Goal: Task Accomplishment & Management: Complete application form

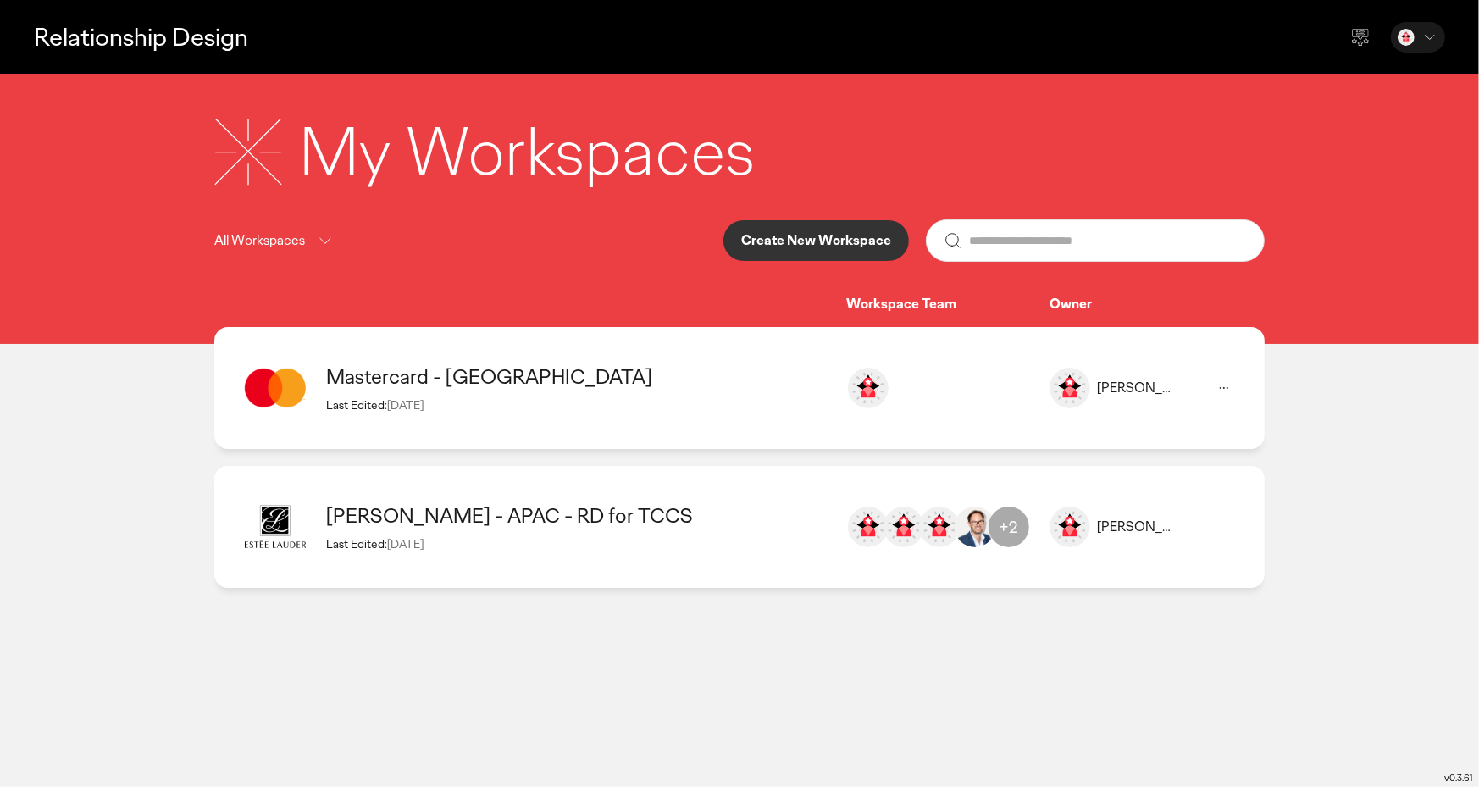
click at [807, 250] on button "Create New Workspace" at bounding box center [817, 240] width 186 height 41
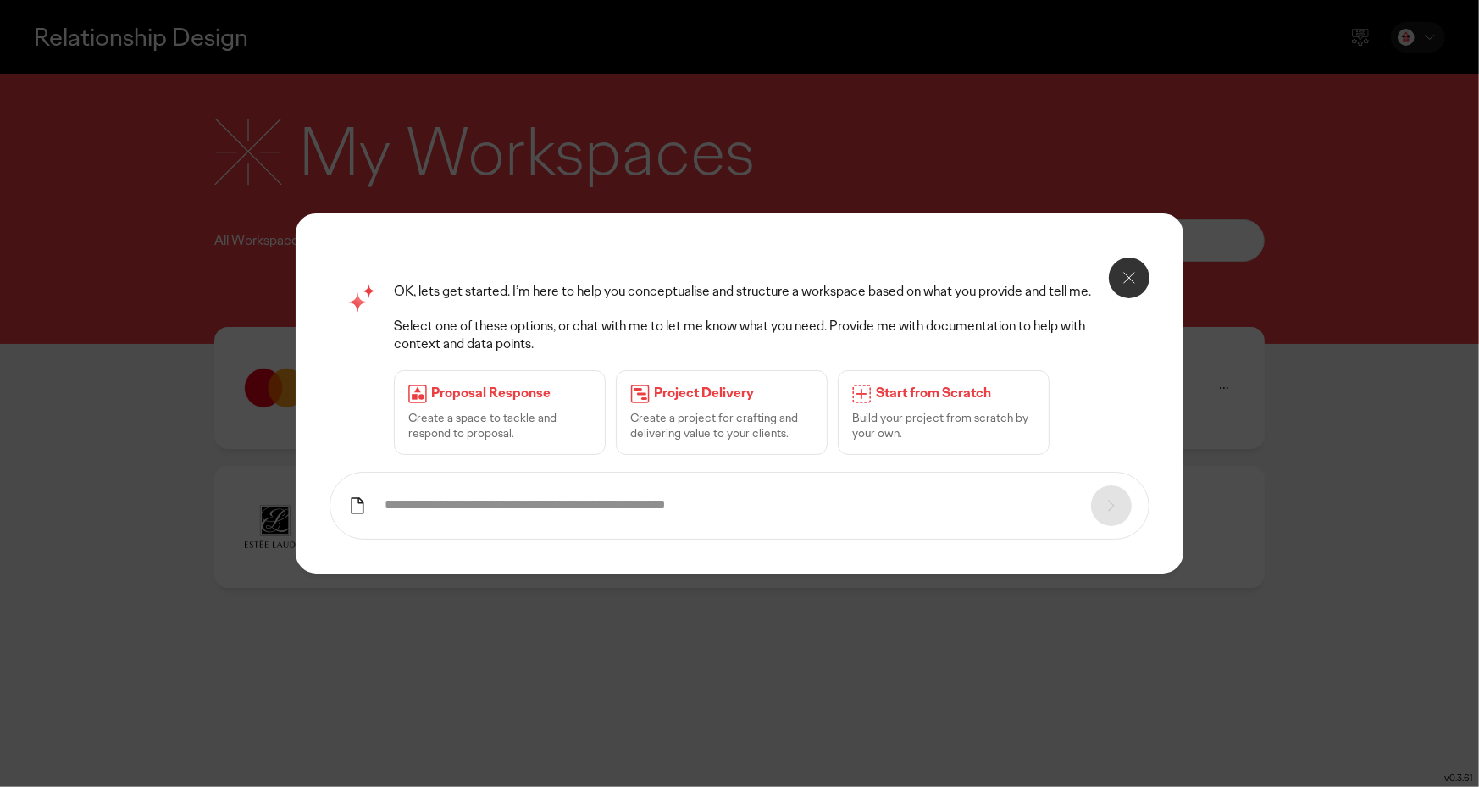
click at [951, 413] on p "Build your project from scratch by your own." at bounding box center [943, 425] width 183 height 31
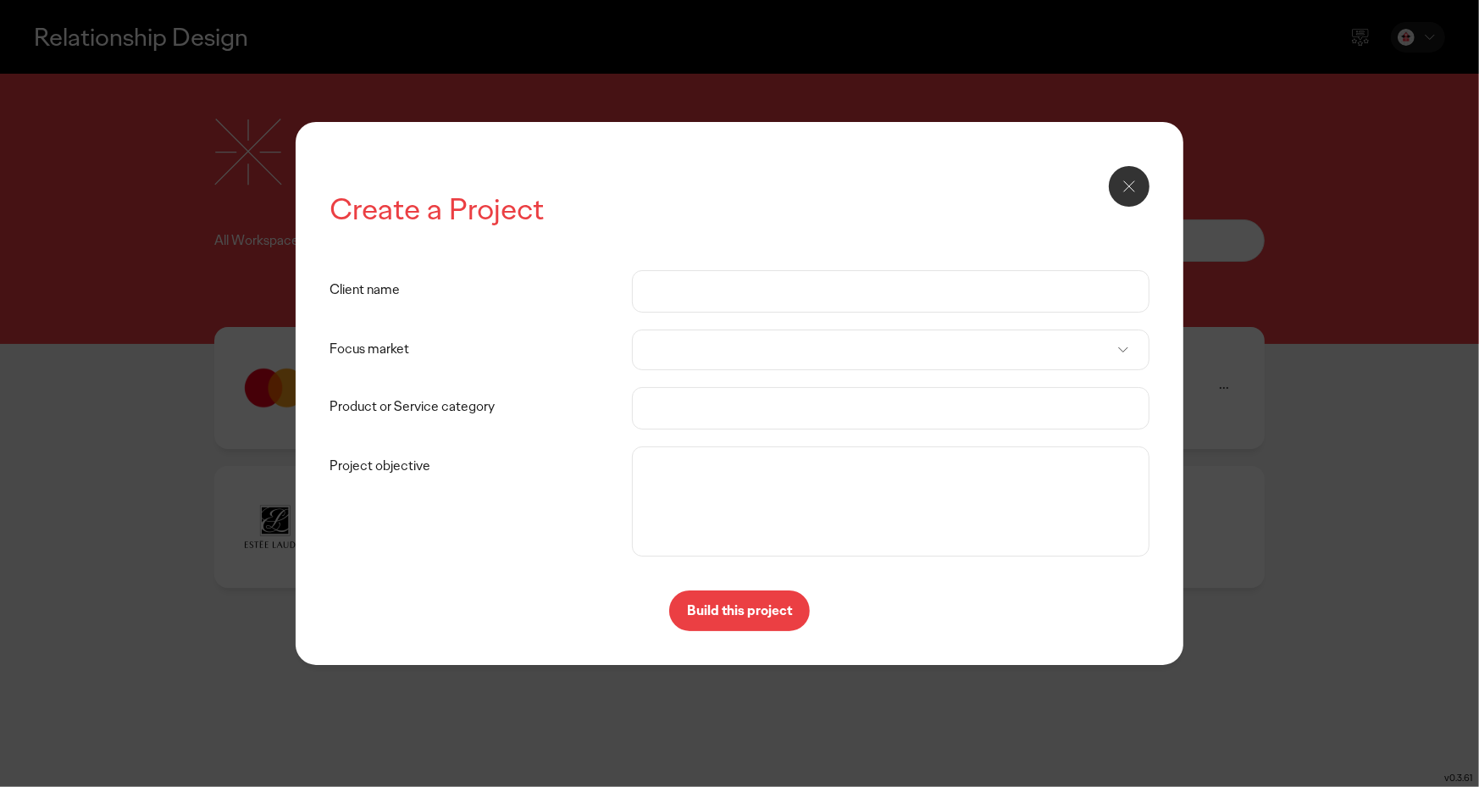
click at [687, 282] on input "Client name" at bounding box center [891, 291] width 482 height 41
type input "*"
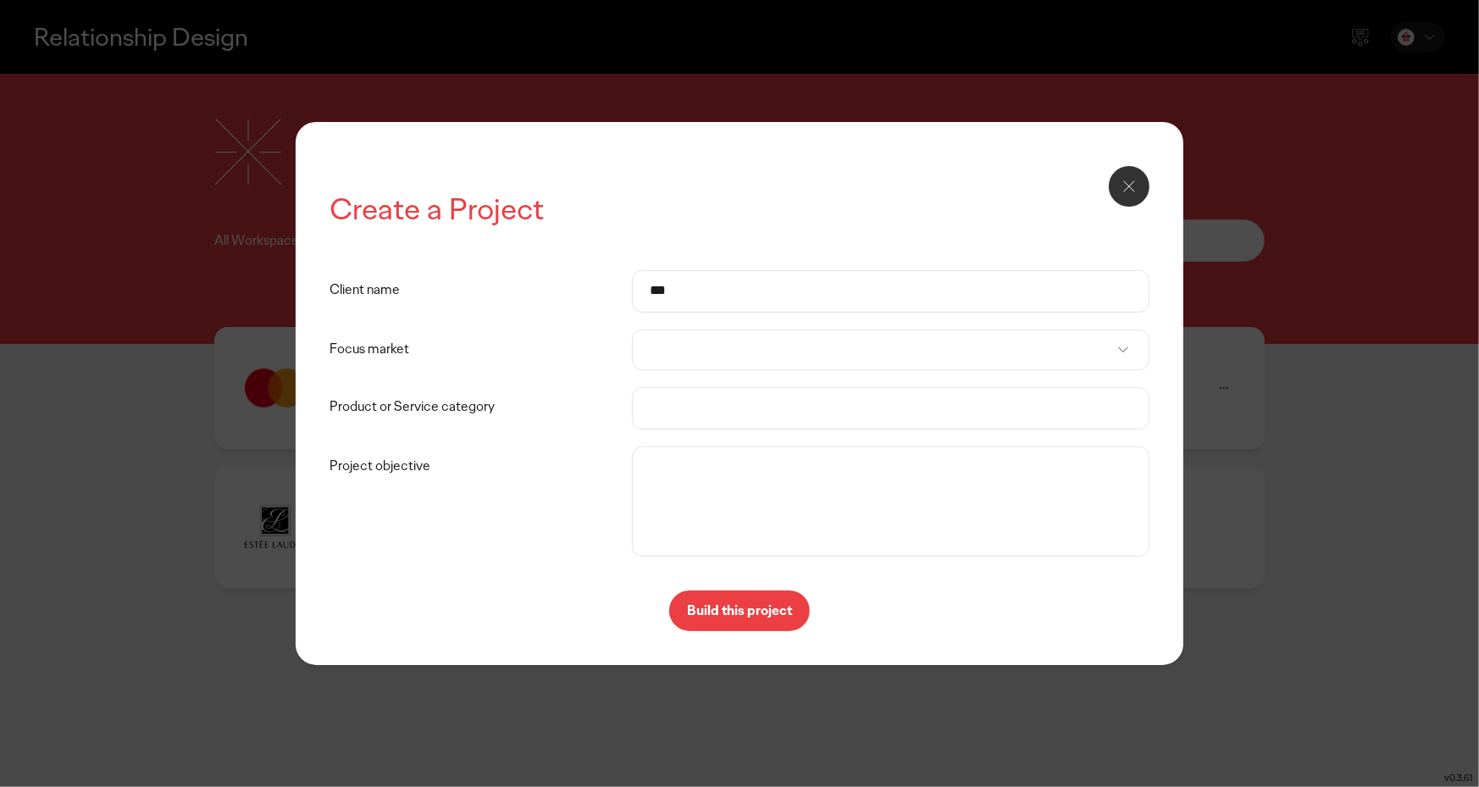
type input "***"
click at [733, 340] on div at bounding box center [891, 350] width 518 height 41
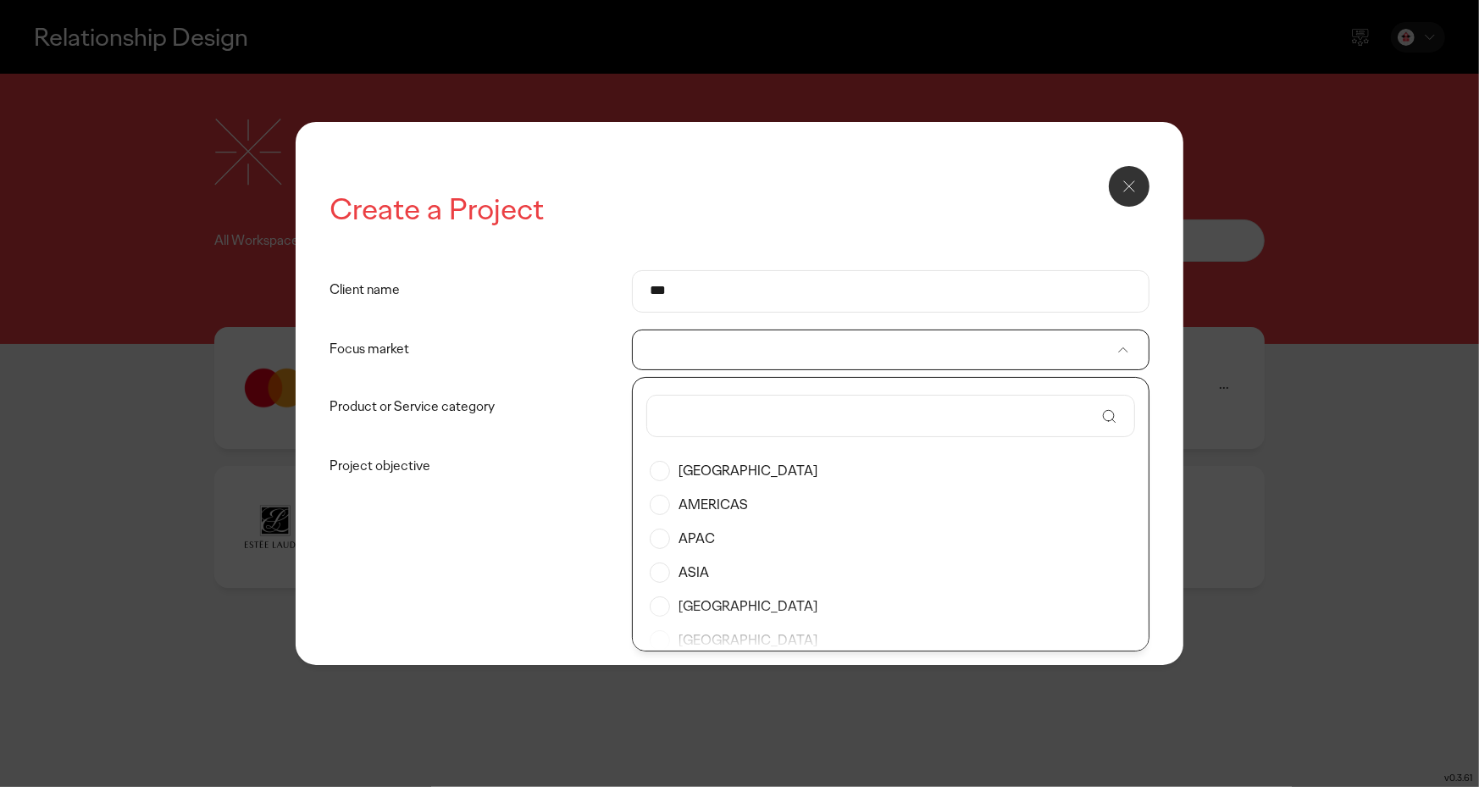
click at [663, 474] on label "[GEOGRAPHIC_DATA]" at bounding box center [891, 471] width 482 height 34
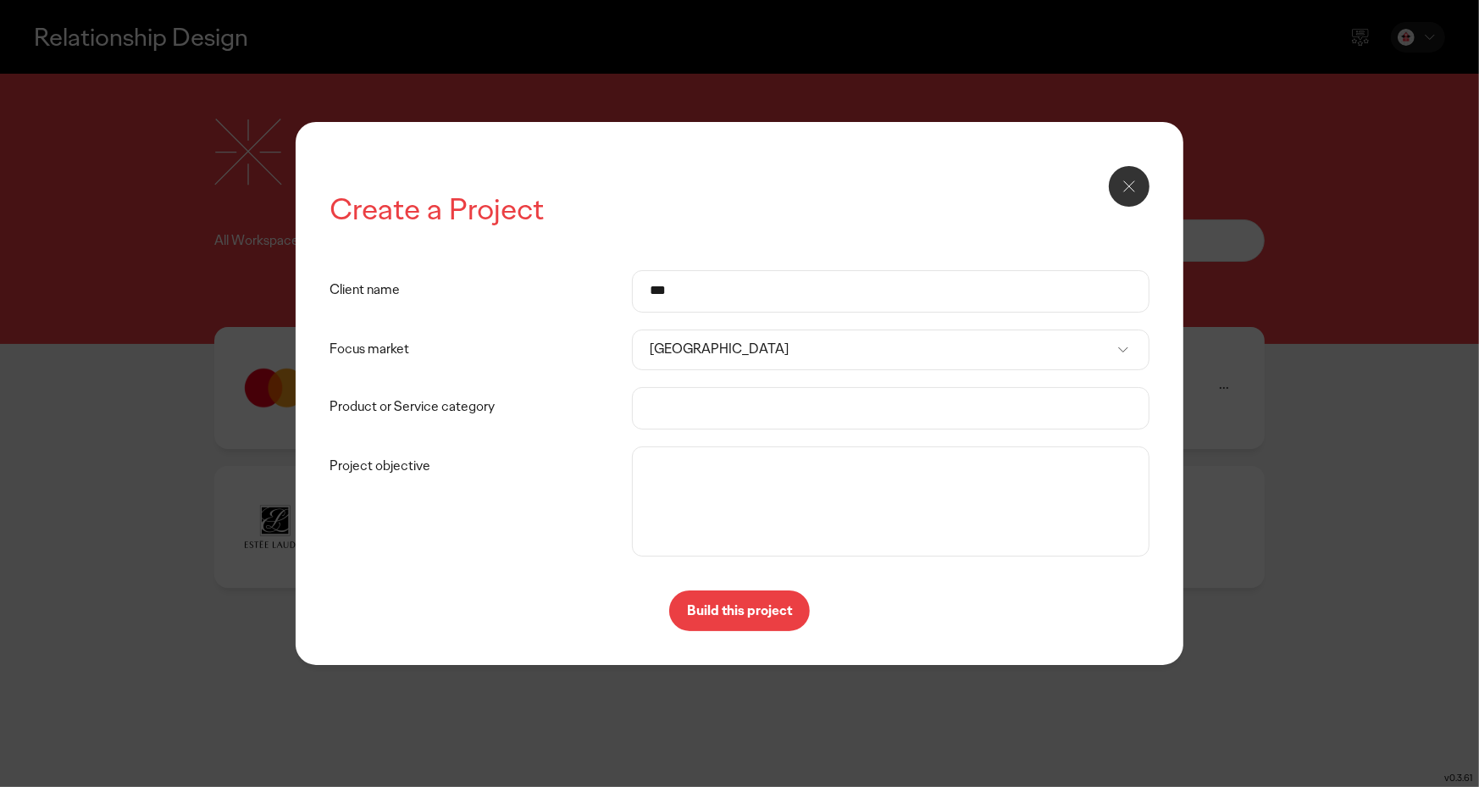
click at [704, 417] on input "Product or Service category" at bounding box center [891, 408] width 482 height 41
click at [720, 547] on li "Telecommunications" at bounding box center [891, 545] width 516 height 31
type input "**********"
click at [708, 479] on textarea "Project objective" at bounding box center [890, 502] width 509 height 102
type textarea "**********"
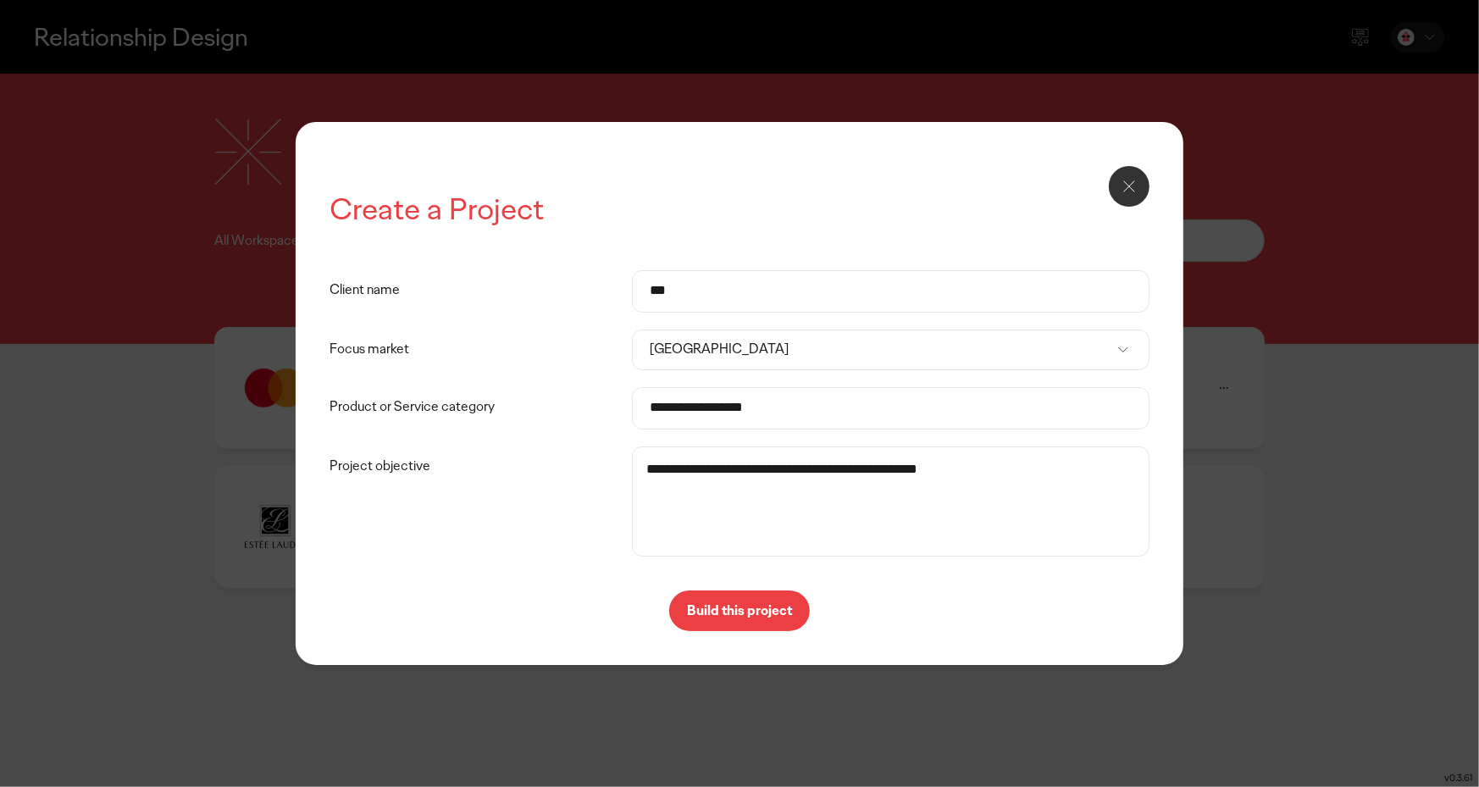
click at [746, 604] on p "Build this project" at bounding box center [739, 611] width 105 height 14
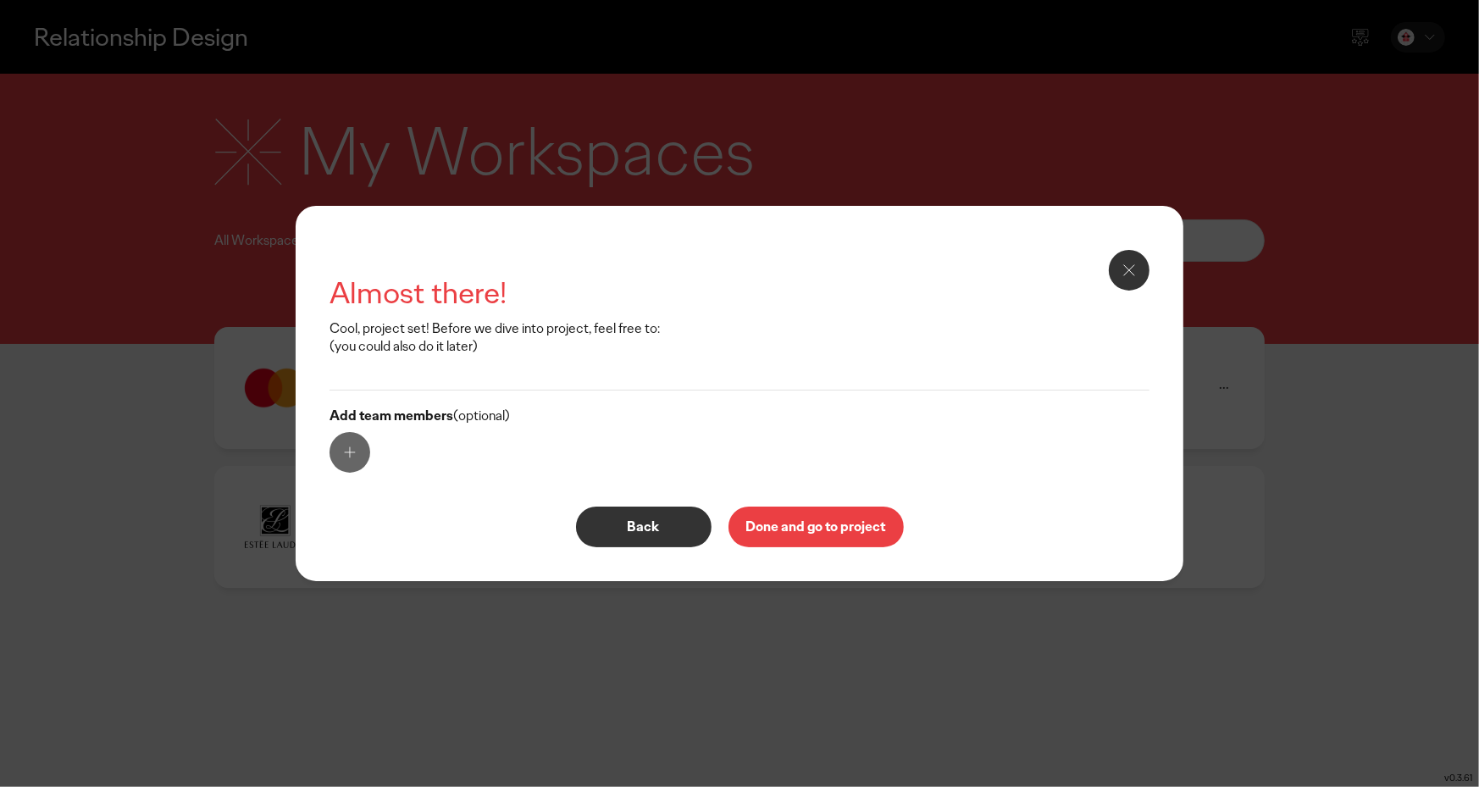
click at [845, 532] on p "Done and go to project" at bounding box center [816, 527] width 140 height 14
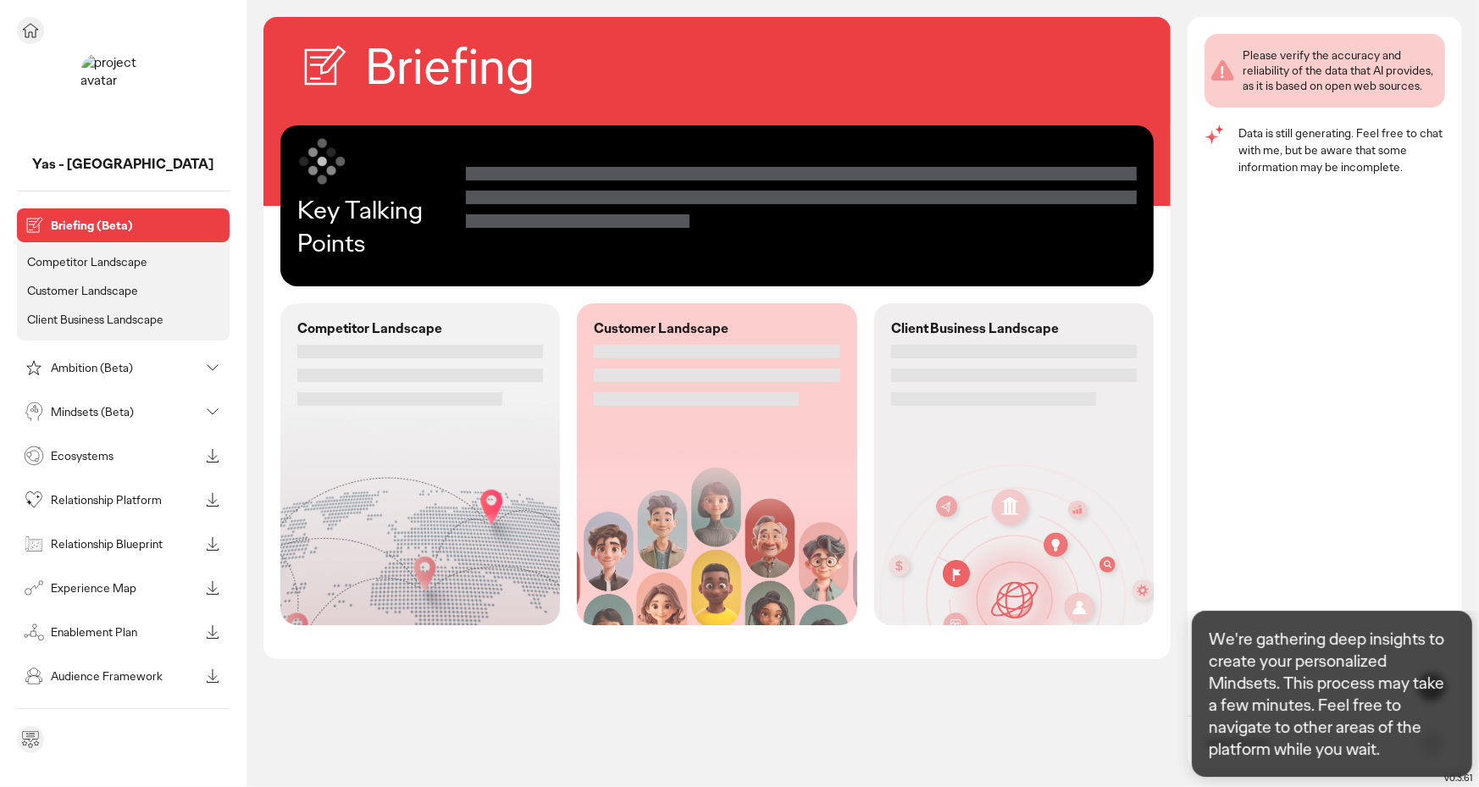
click at [136, 105] on img at bounding box center [123, 96] width 85 height 85
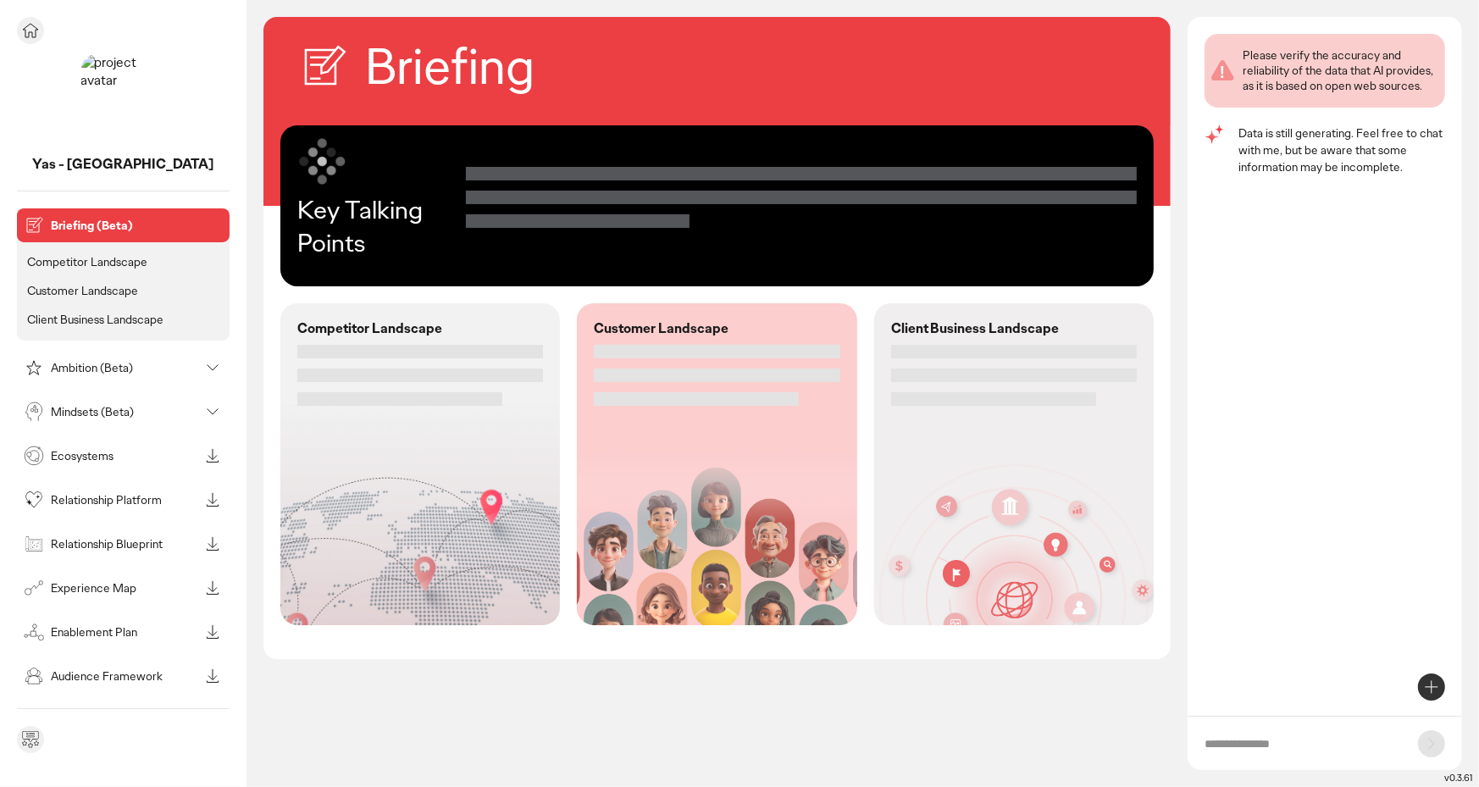
click at [128, 96] on img at bounding box center [123, 96] width 85 height 85
click at [32, 29] on icon at bounding box center [30, 30] width 20 height 20
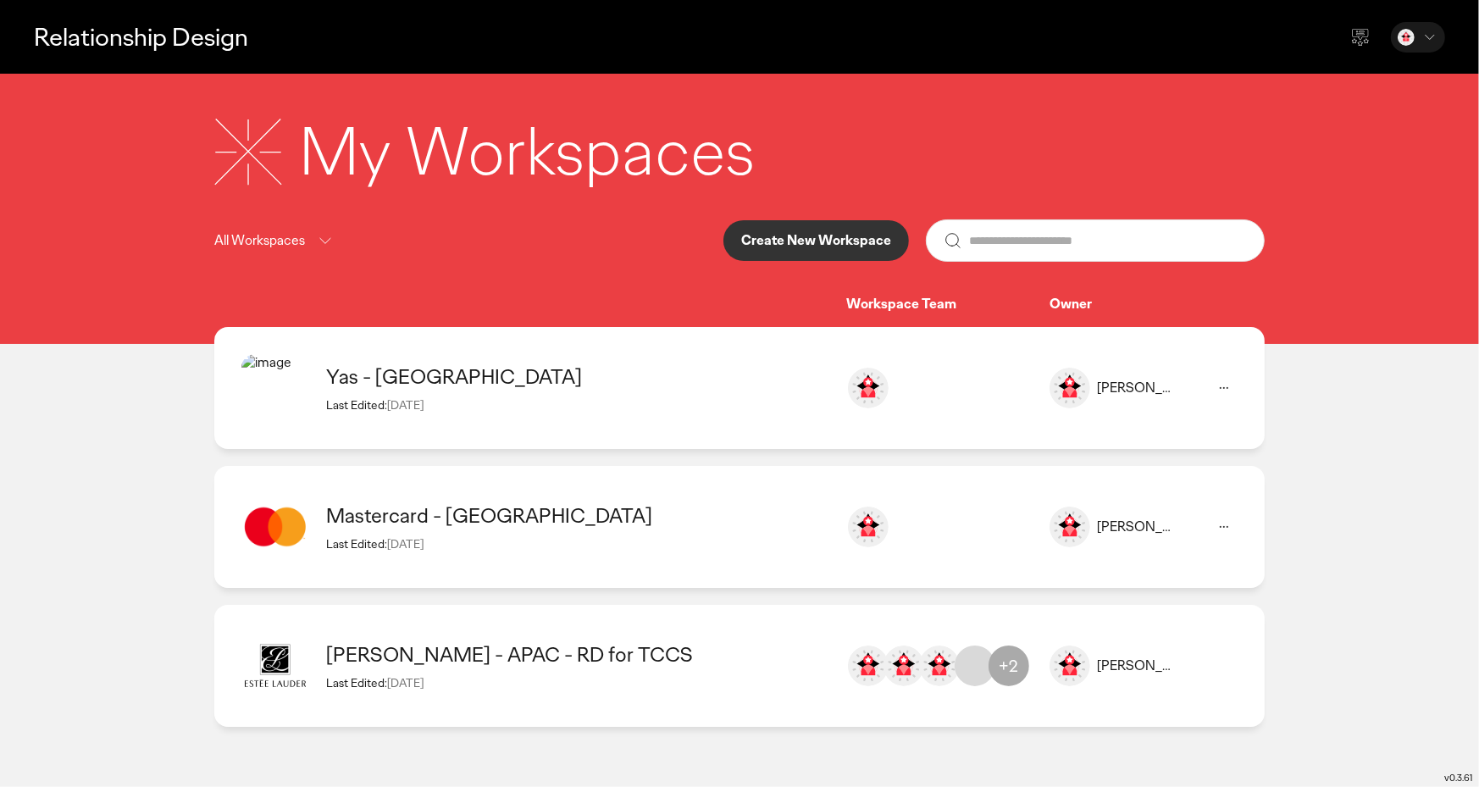
click at [1226, 385] on icon at bounding box center [1224, 388] width 20 height 20
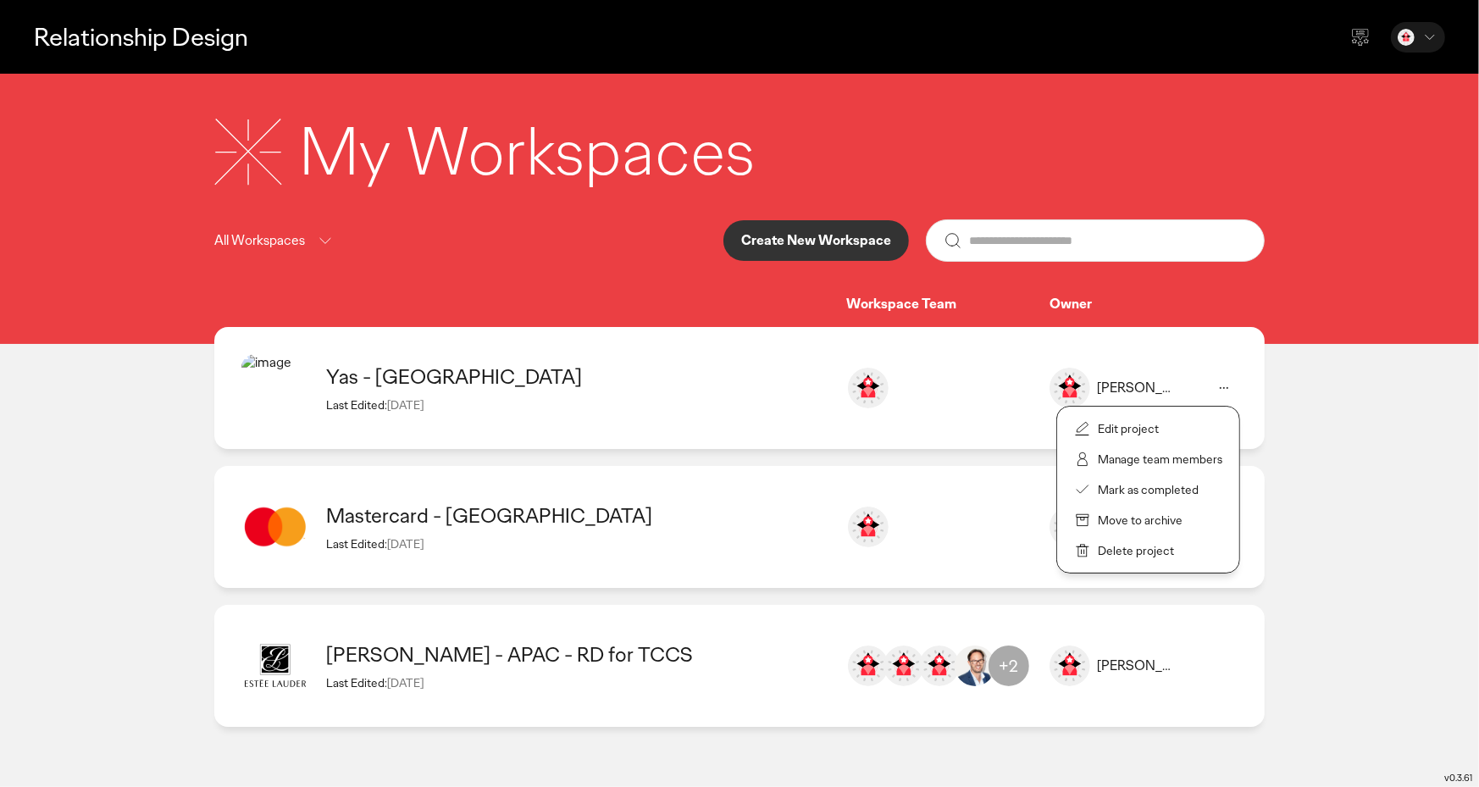
click at [1147, 422] on p "Edit project" at bounding box center [1128, 428] width 61 height 15
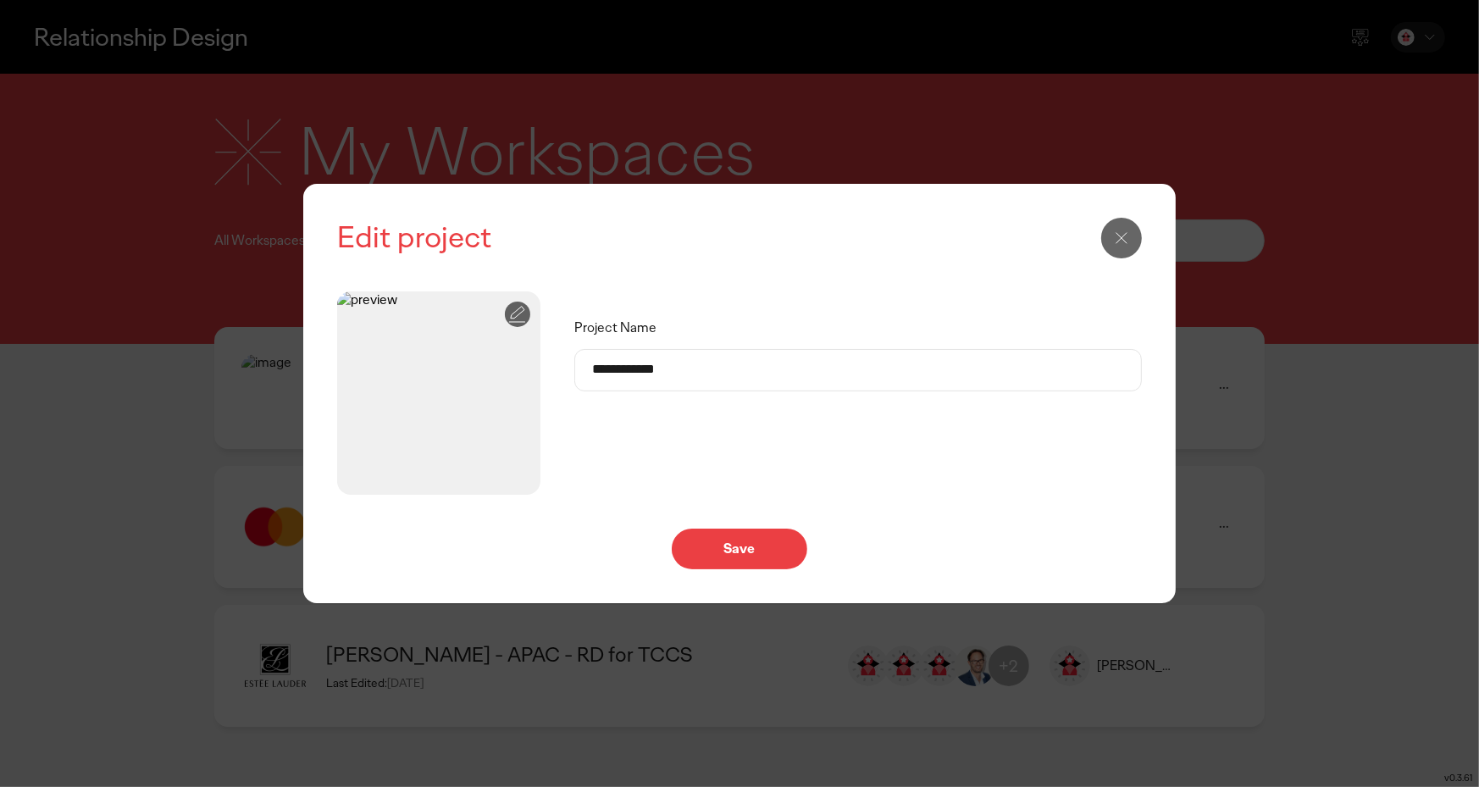
click at [524, 305] on icon at bounding box center [517, 314] width 20 height 20
click at [456, 440] on div "upload a file" at bounding box center [439, 437] width 96 height 20
click at [0, 0] on input "upload a file" at bounding box center [0, 0] width 0 height 0
click at [754, 555] on p "Save" at bounding box center [740, 549] width 100 height 14
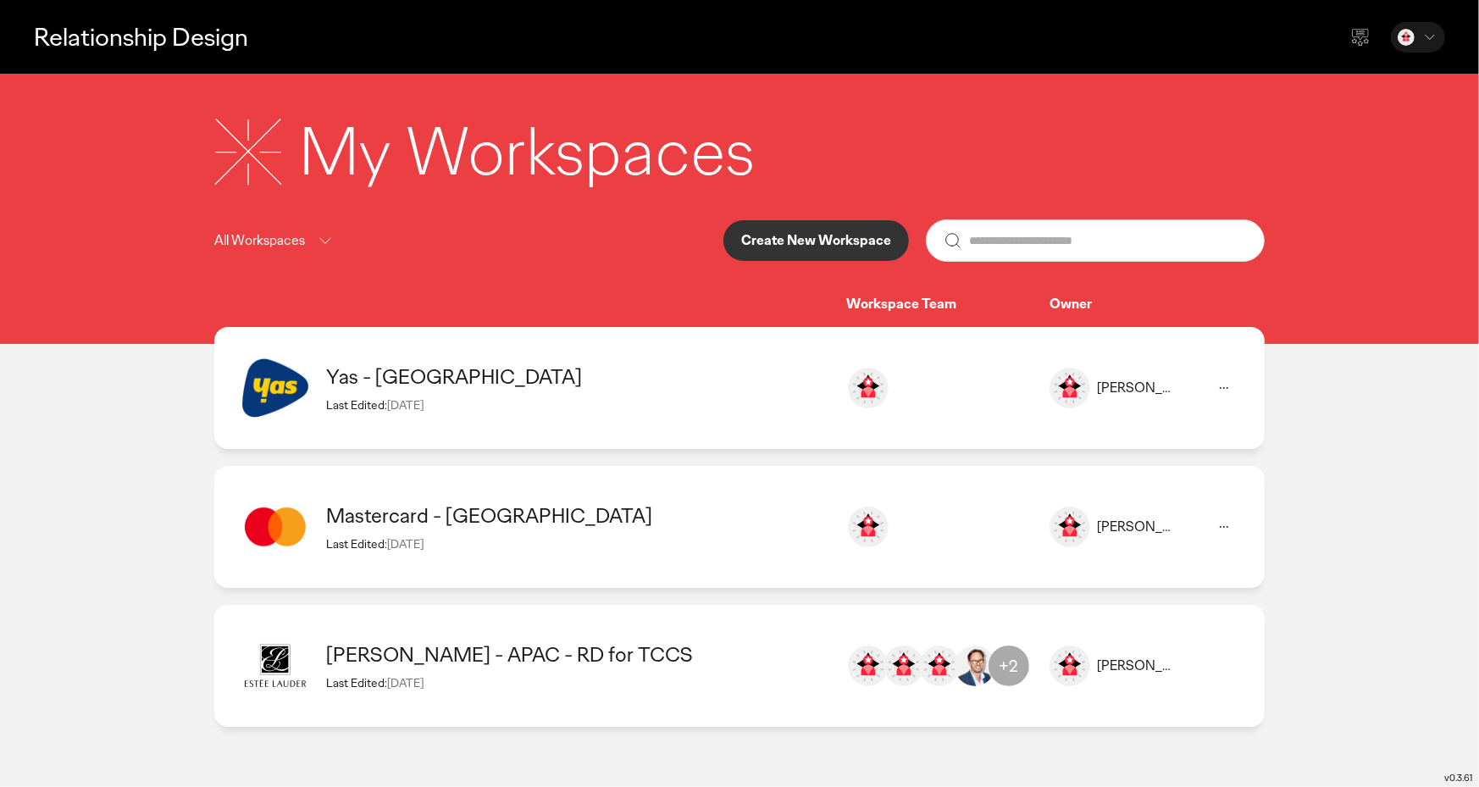
click at [702, 403] on div "Last Edited: [DATE]" at bounding box center [577, 404] width 503 height 15
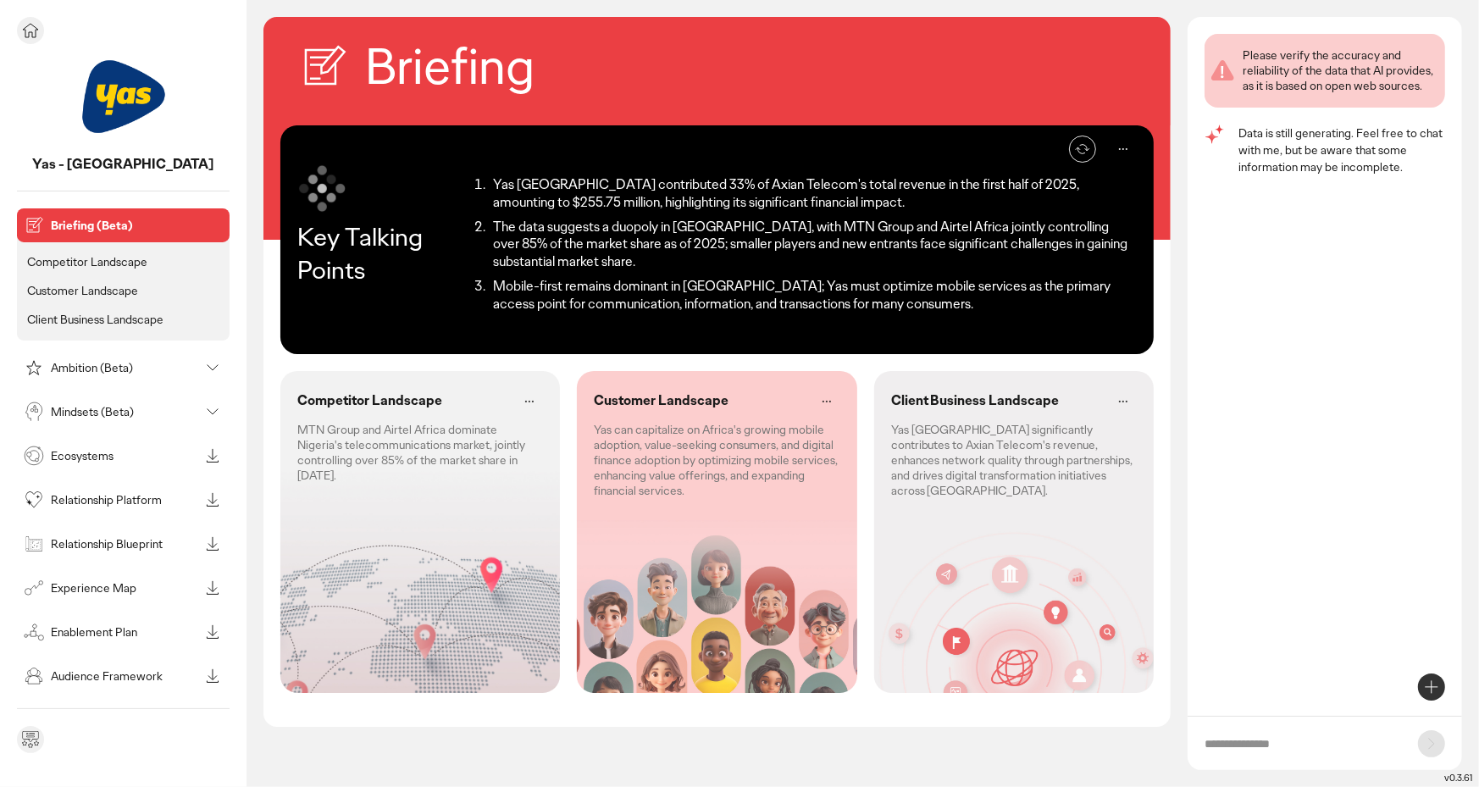
click at [137, 263] on p "Competitor Landscape" at bounding box center [87, 261] width 120 height 15
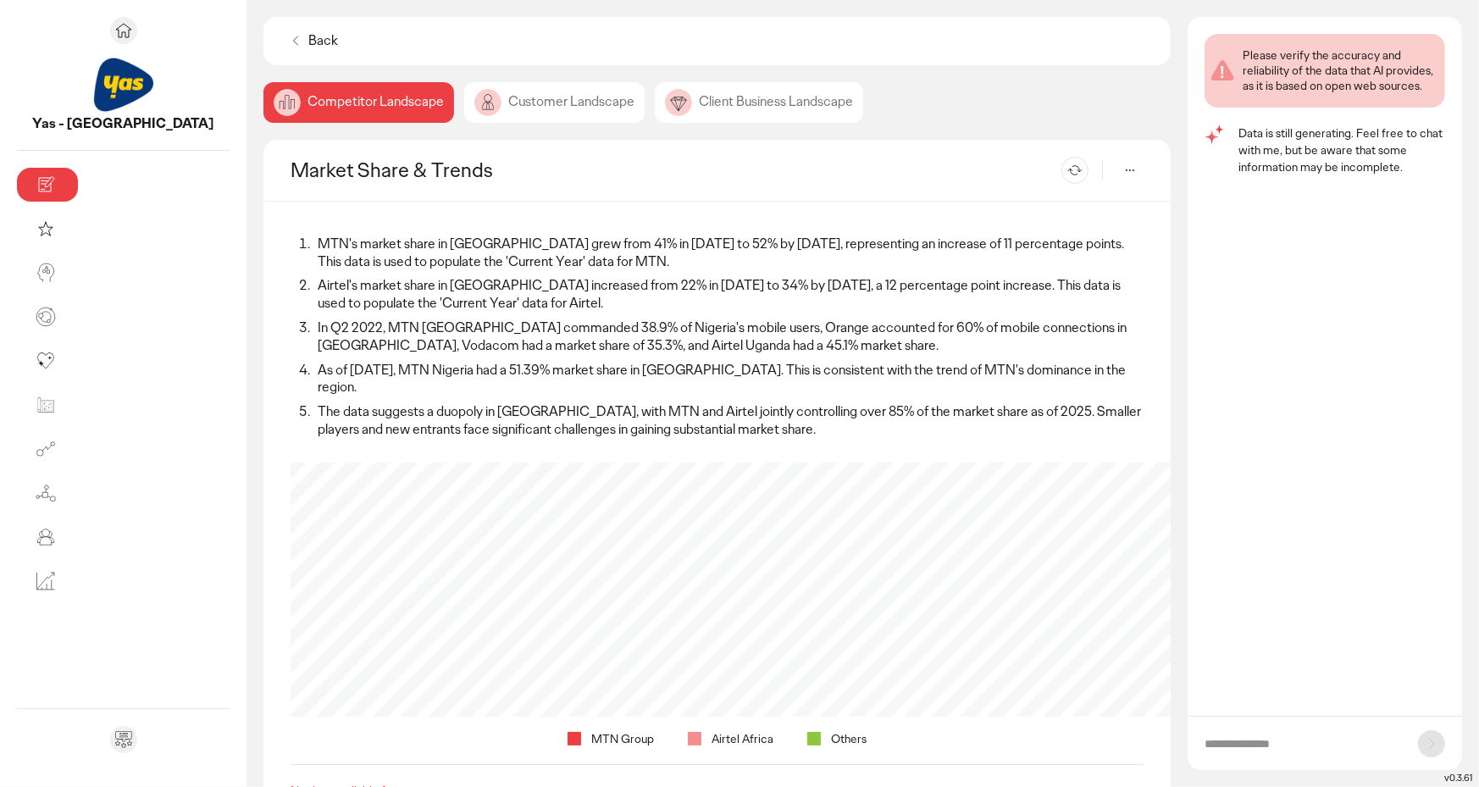
click at [464, 106] on div "Customer Landscape" at bounding box center [554, 102] width 180 height 41
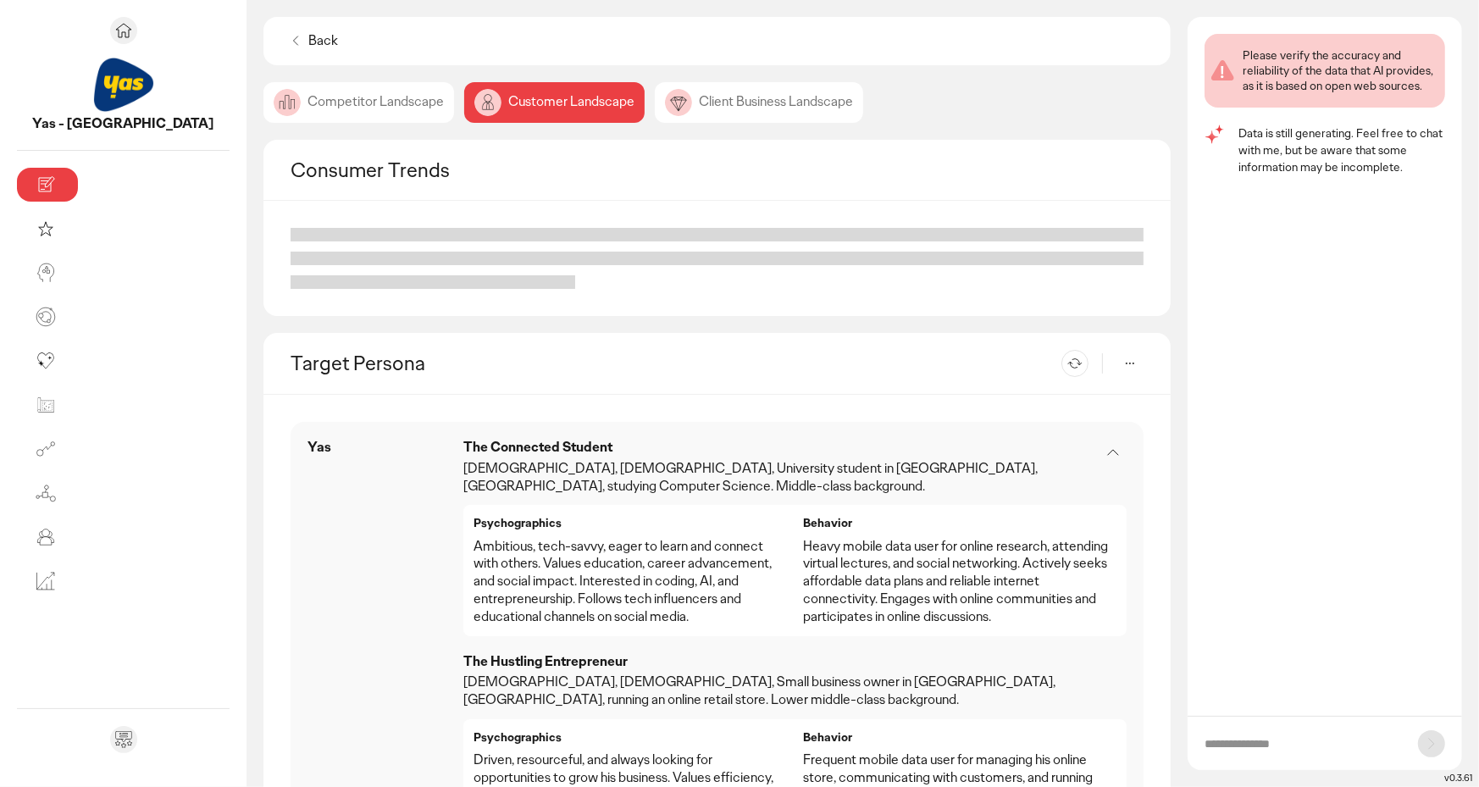
click at [655, 110] on div "Client Business Landscape" at bounding box center [759, 102] width 208 height 41
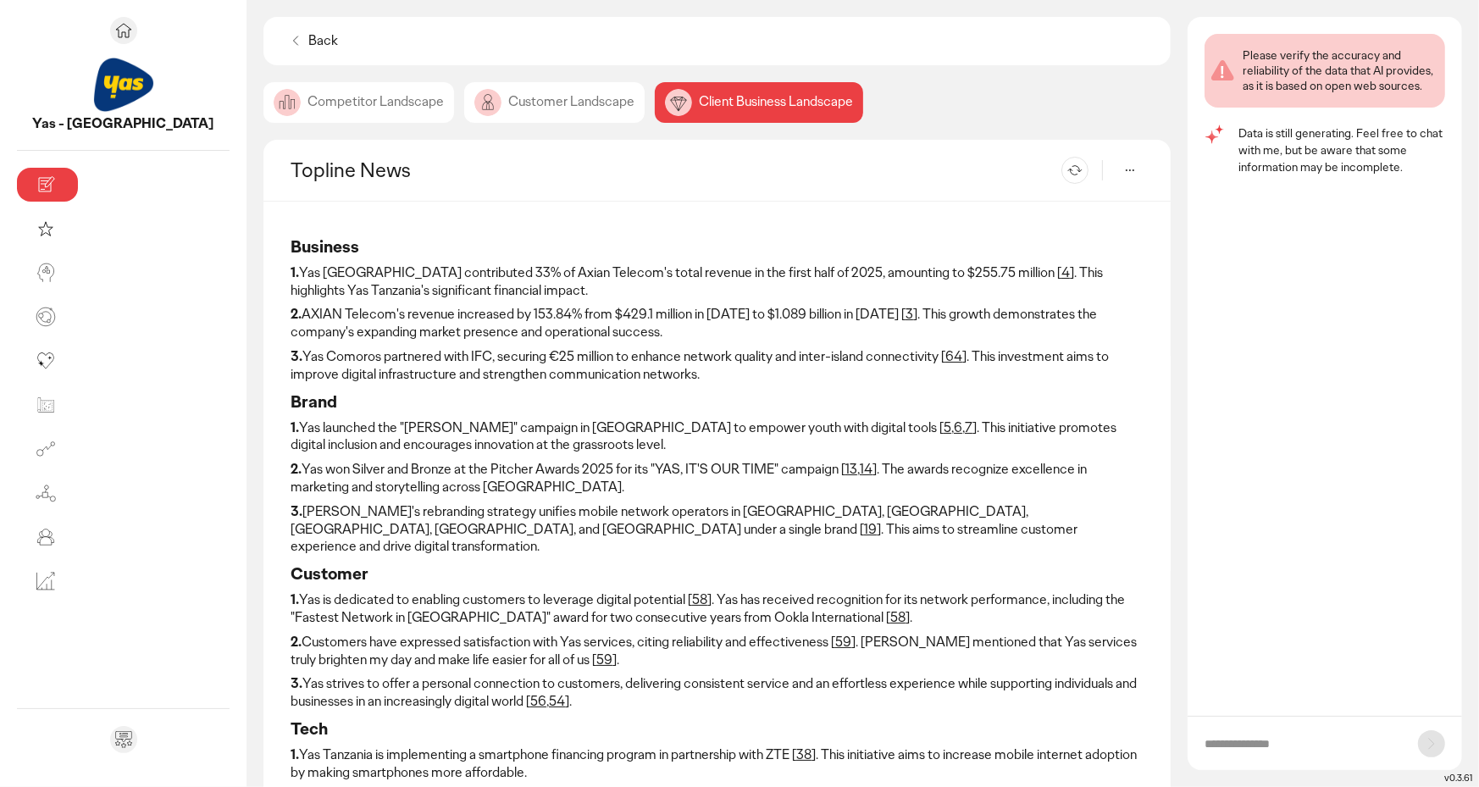
click at [263, 112] on div "Competitor Landscape" at bounding box center [358, 102] width 191 height 41
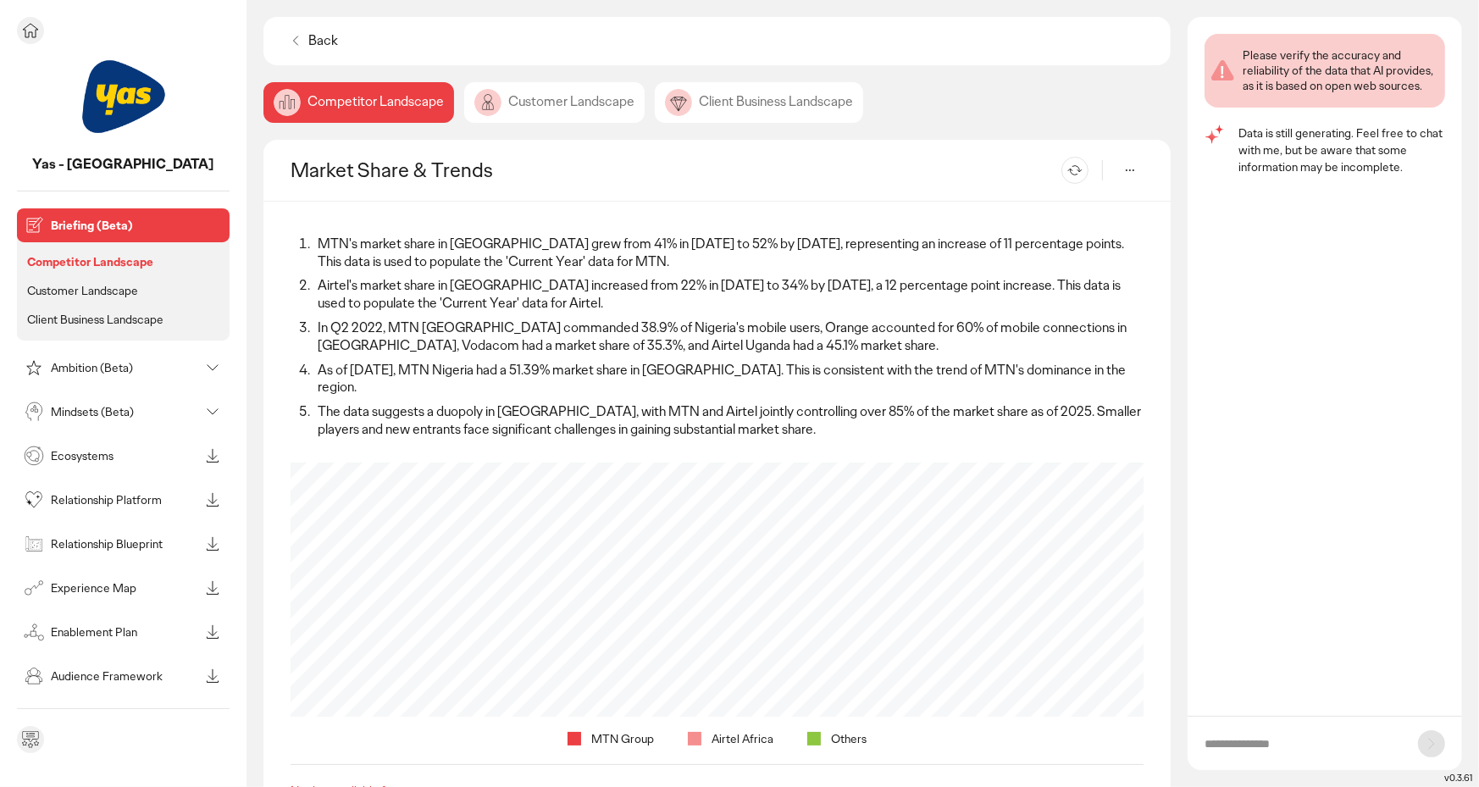
click at [94, 224] on p "Briefing (Beta)" at bounding box center [137, 225] width 172 height 12
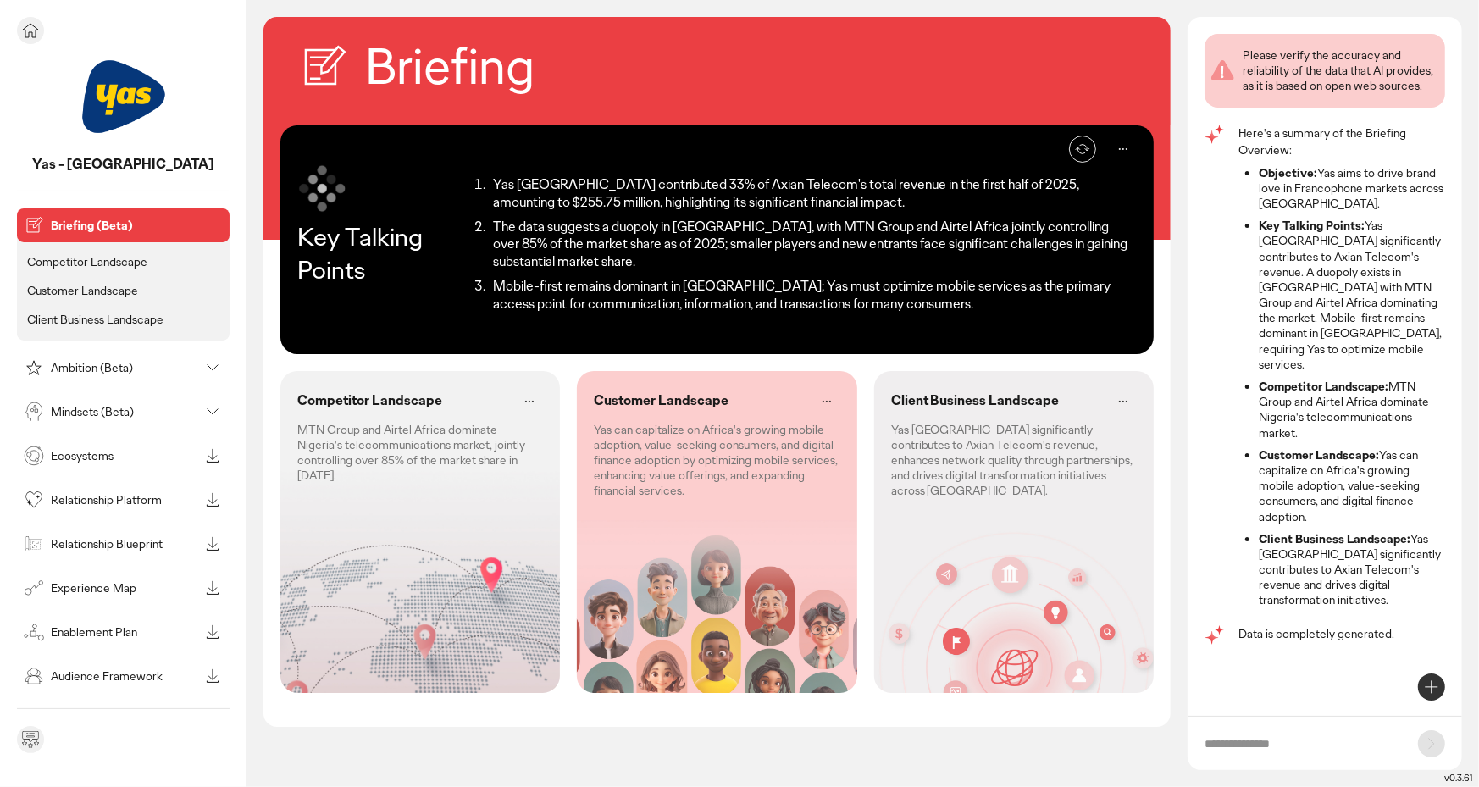
click at [157, 363] on p "Ambition (Beta)" at bounding box center [125, 368] width 148 height 12
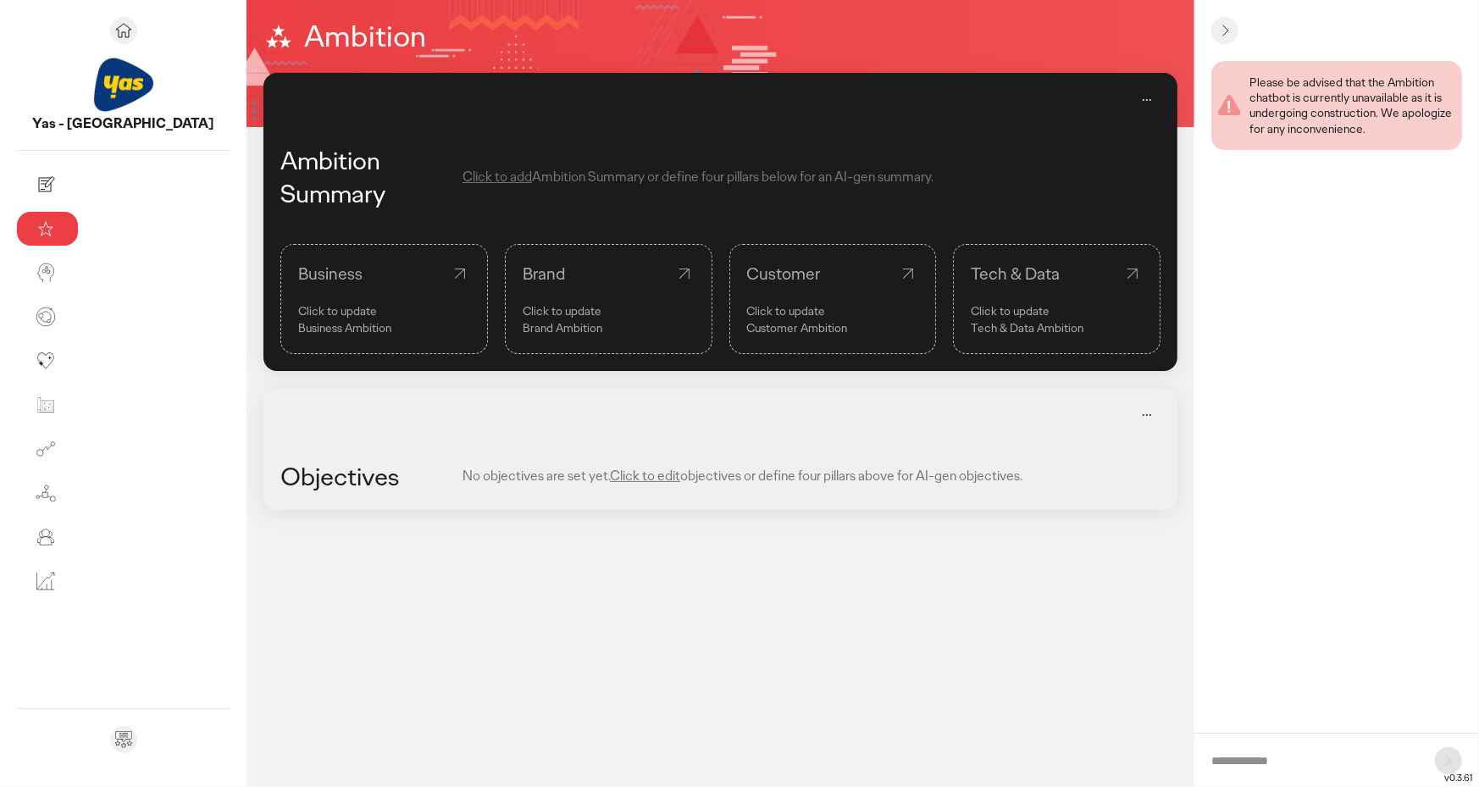
click at [463, 177] on span "Click to add" at bounding box center [497, 177] width 69 height 18
